Goal: Information Seeking & Learning: Learn about a topic

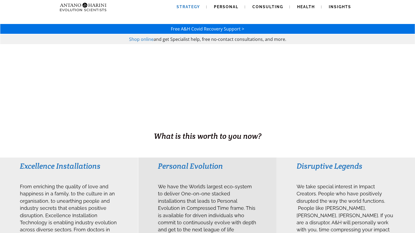
click at [198, 7] on span "Strategy" at bounding box center [187, 7] width 23 height 4
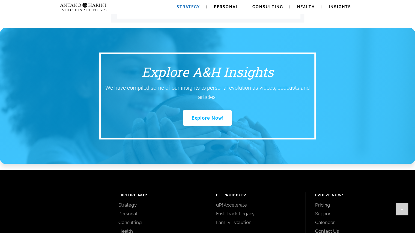
scroll to position [757, 0]
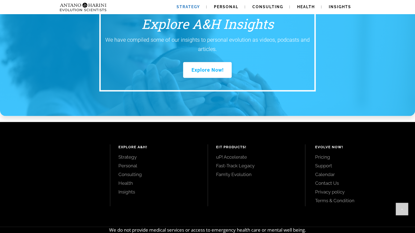
click at [314, 154] on link "Pricing" at bounding box center [358, 157] width 88 height 6
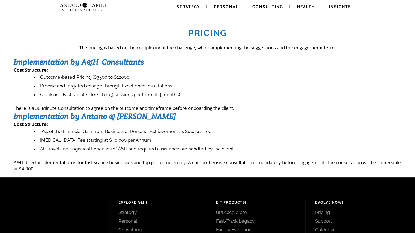
click at [42, 141] on li "Retainer Fee starting at $40,000 per Annum" at bounding box center [217, 140] width 367 height 9
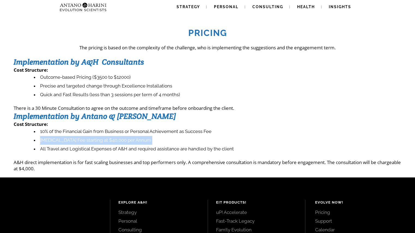
click at [42, 141] on li "Retainer Fee starting at $40,000 per Annum" at bounding box center [217, 140] width 367 height 9
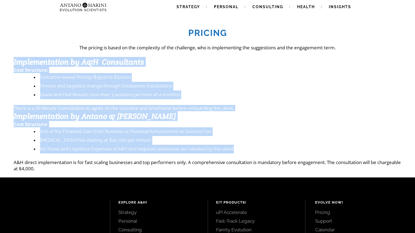
drag, startPoint x: 237, startPoint y: 148, endPoint x: 20, endPoint y: 56, distance: 236.2
click at [20, 56] on div "Pricing The pricing is based on the complexity of the challenge, who is impleme…" at bounding box center [207, 97] width 387 height 150
click at [190, 10] on link "Strategy" at bounding box center [188, 7] width 37 height 14
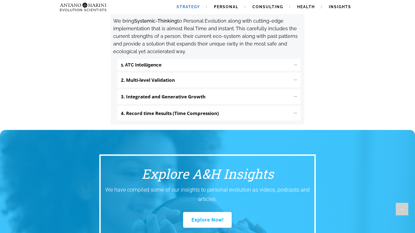
scroll to position [604, 0]
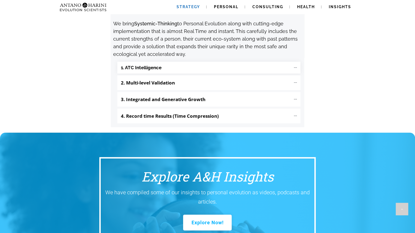
click at [183, 62] on "1. ATC Intelligence" at bounding box center [208, 68] width 183 height 12
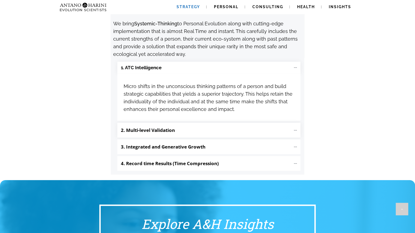
click at [187, 125] on p "2. Multi-level Validation" at bounding box center [206, 129] width 170 height 9
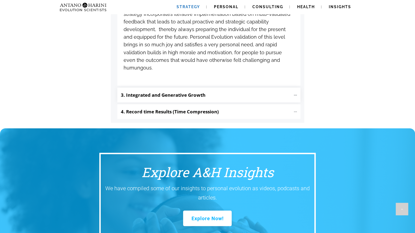
scroll to position [749, 0]
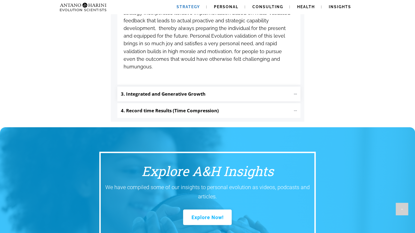
click at [186, 87] on "3. Integrated and Generative Growth" at bounding box center [208, 94] width 183 height 15
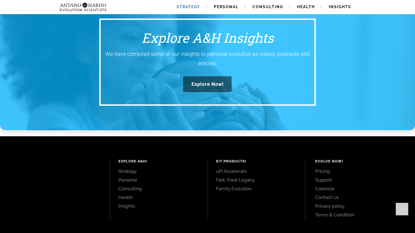
scroll to position [1110, 0]
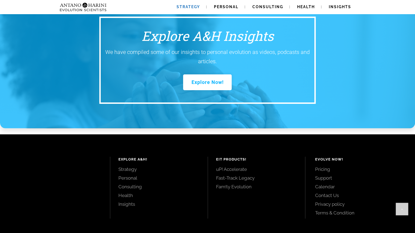
click at [226, 175] on link "Fast-Track Legacy" at bounding box center [256, 178] width 81 height 6
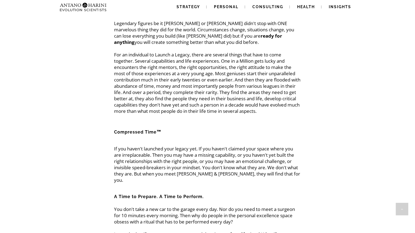
scroll to position [167, 0]
